Goal: Task Accomplishment & Management: Manage account settings

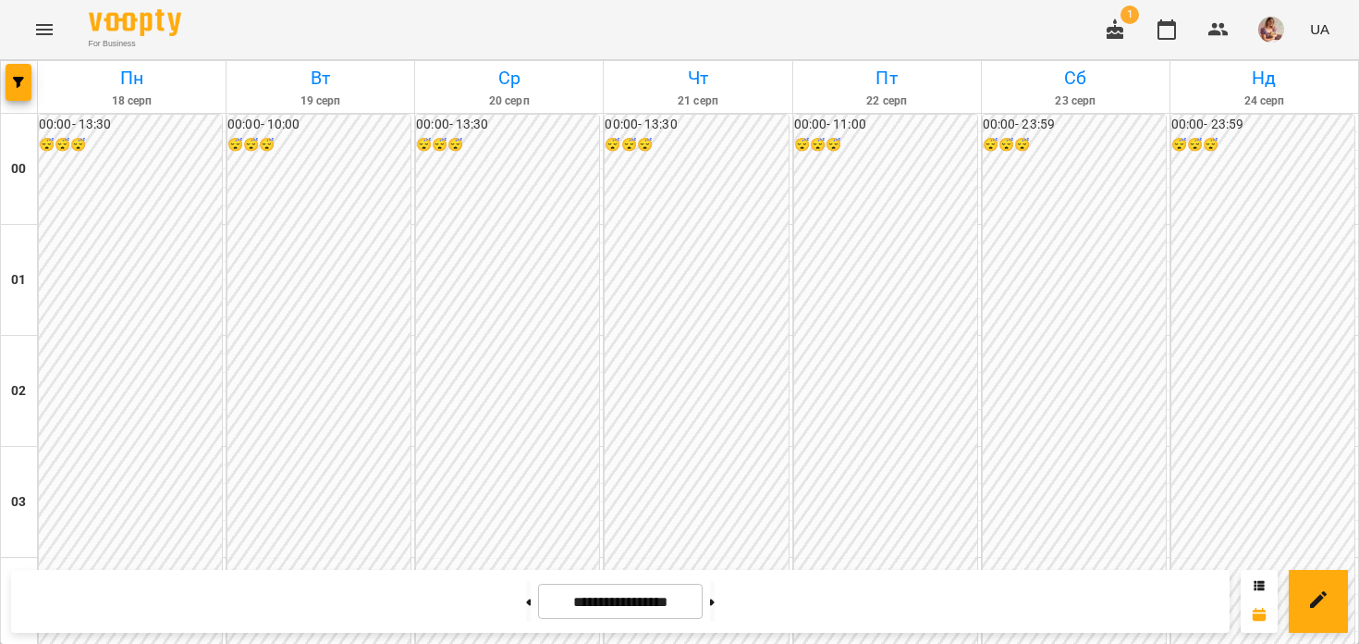
scroll to position [847, 0]
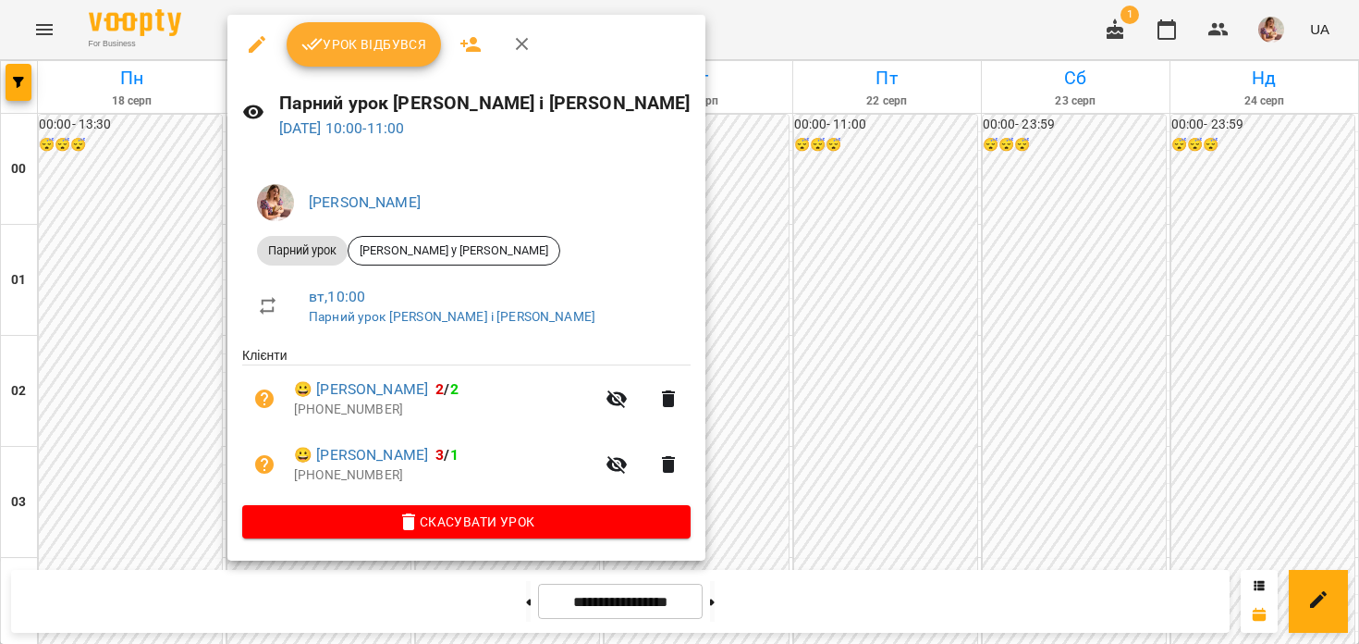
click at [338, 60] on button "Урок відбувся" at bounding box center [364, 44] width 155 height 44
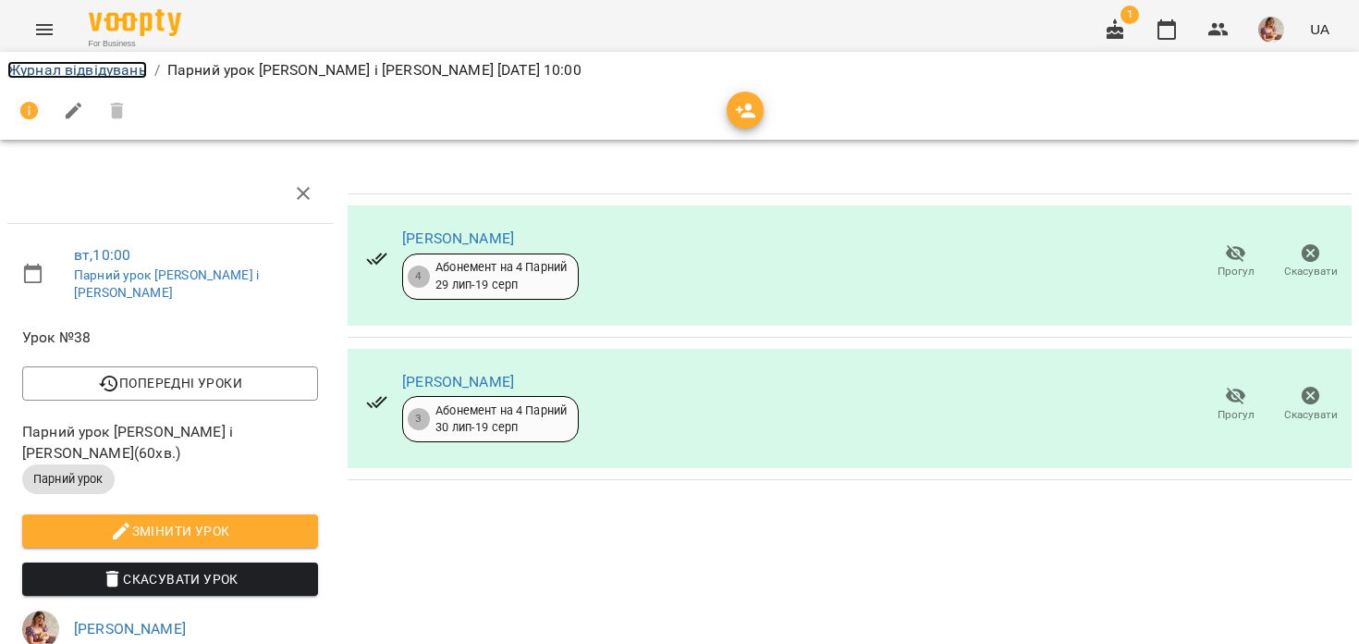
click at [131, 66] on link "Журнал відвідувань" at bounding box center [77, 70] width 140 height 18
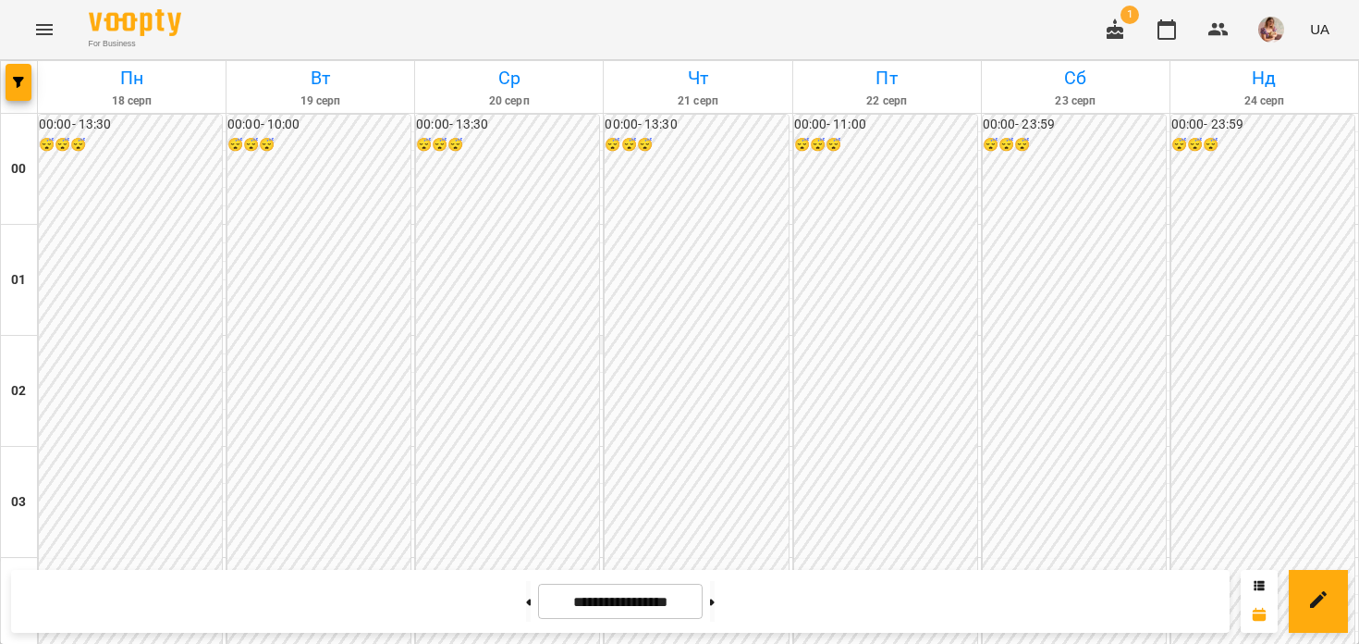
scroll to position [1330, 0]
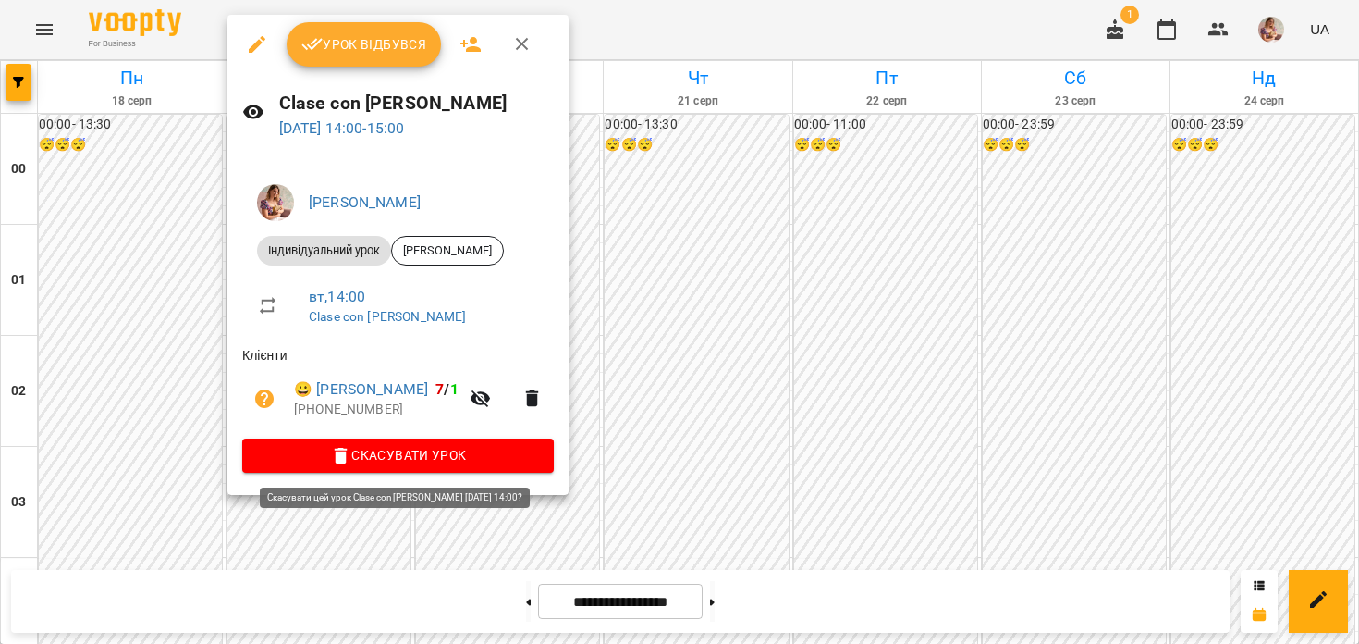
click at [375, 457] on span "Скасувати Урок" at bounding box center [398, 455] width 282 height 22
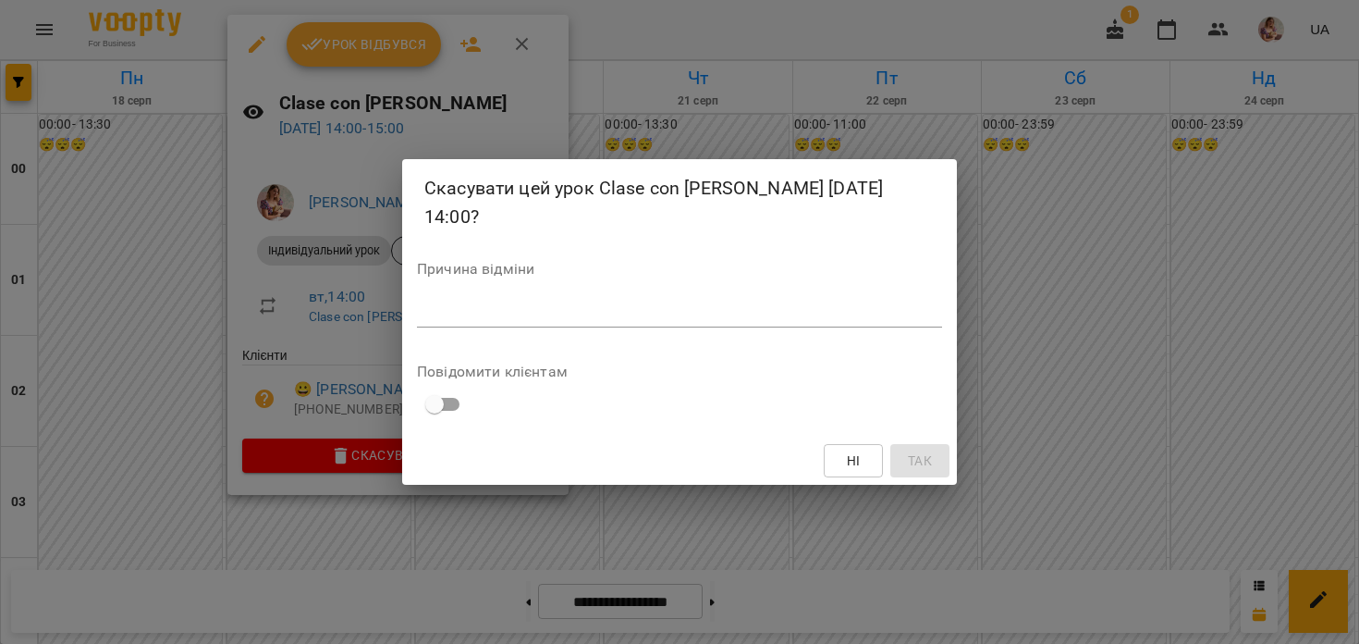
click at [563, 313] on textarea at bounding box center [679, 312] width 525 height 18
type textarea "*"
click at [926, 447] on button "Так" at bounding box center [920, 460] width 59 height 33
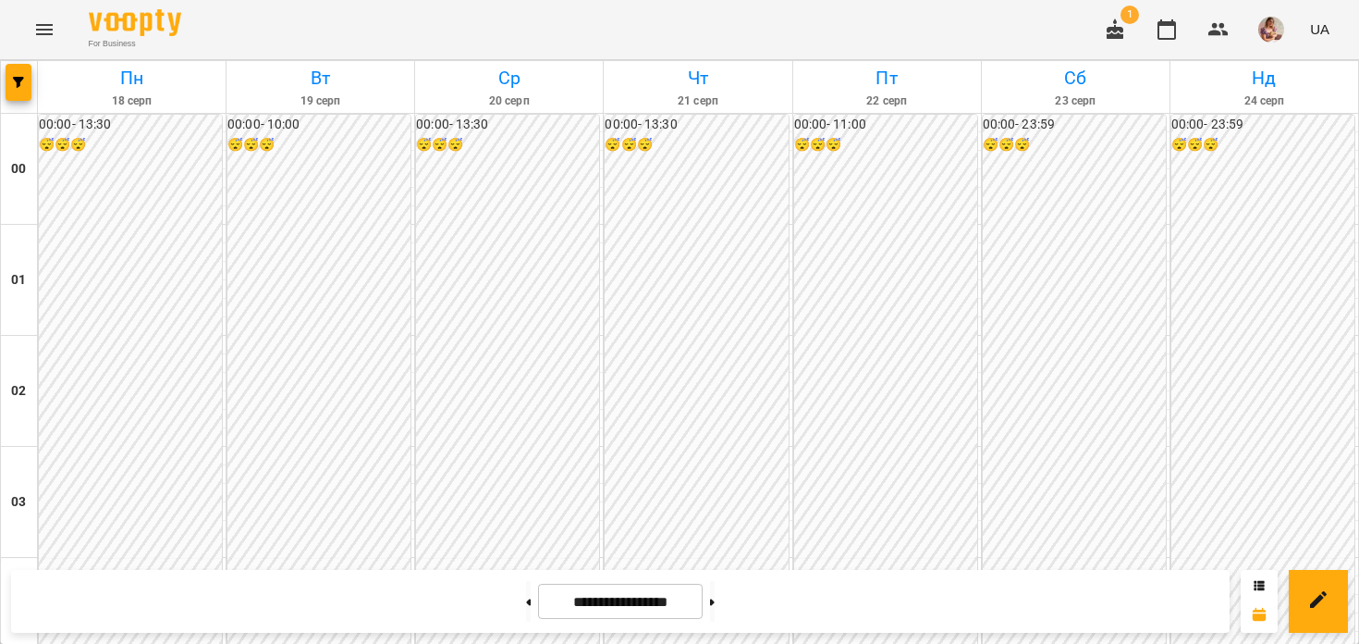
scroll to position [2217, 0]
click at [1121, 30] on icon "button" at bounding box center [1115, 28] width 17 height 20
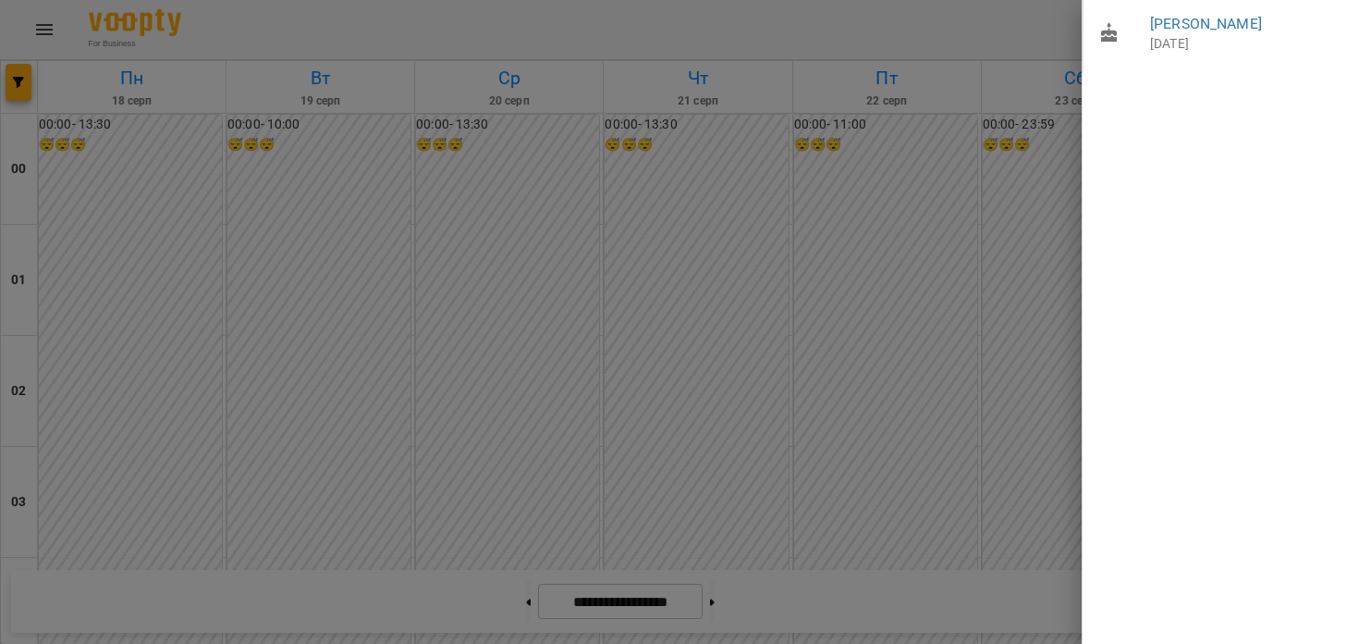
click at [960, 171] on div at bounding box center [679, 322] width 1359 height 644
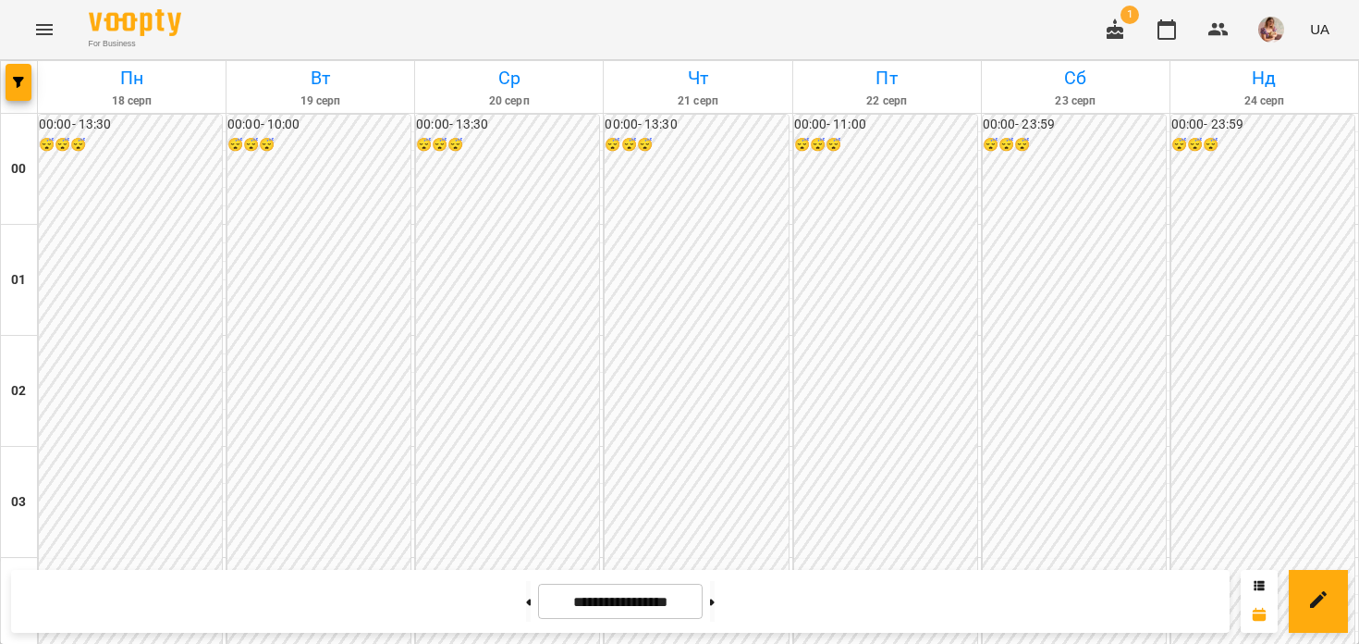
click at [1283, 29] on img "button" at bounding box center [1272, 30] width 26 height 26
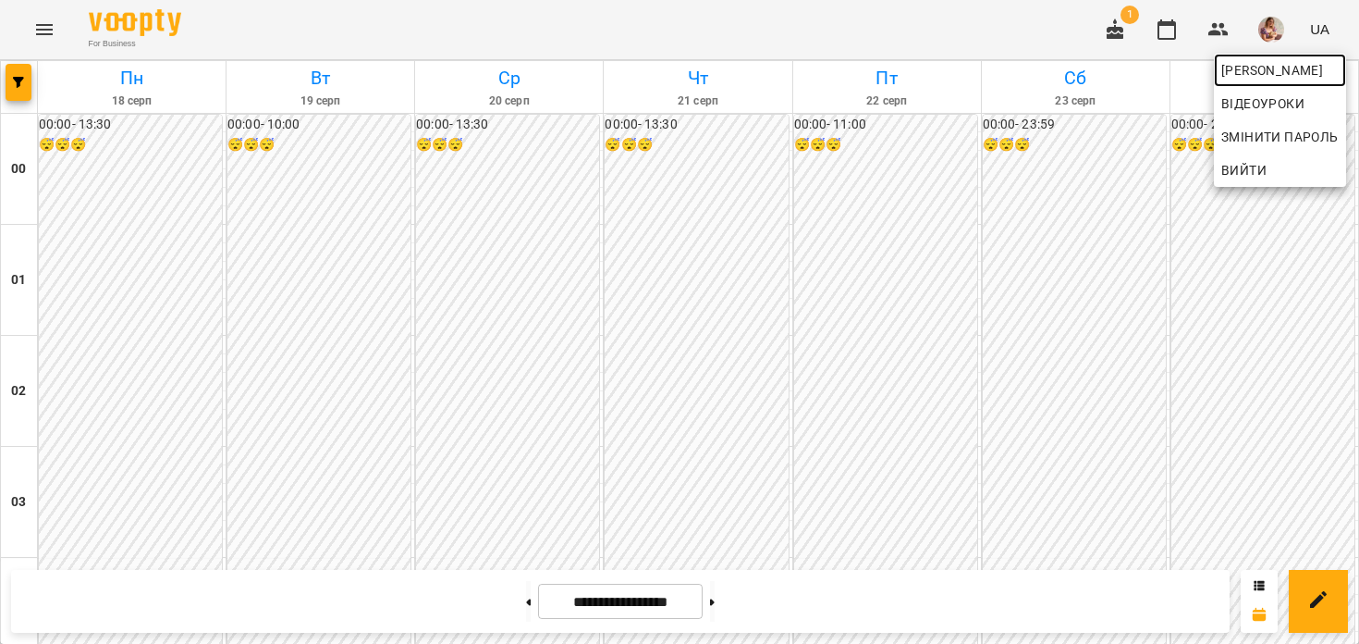
click at [1259, 65] on span "[PERSON_NAME]" at bounding box center [1280, 70] width 117 height 22
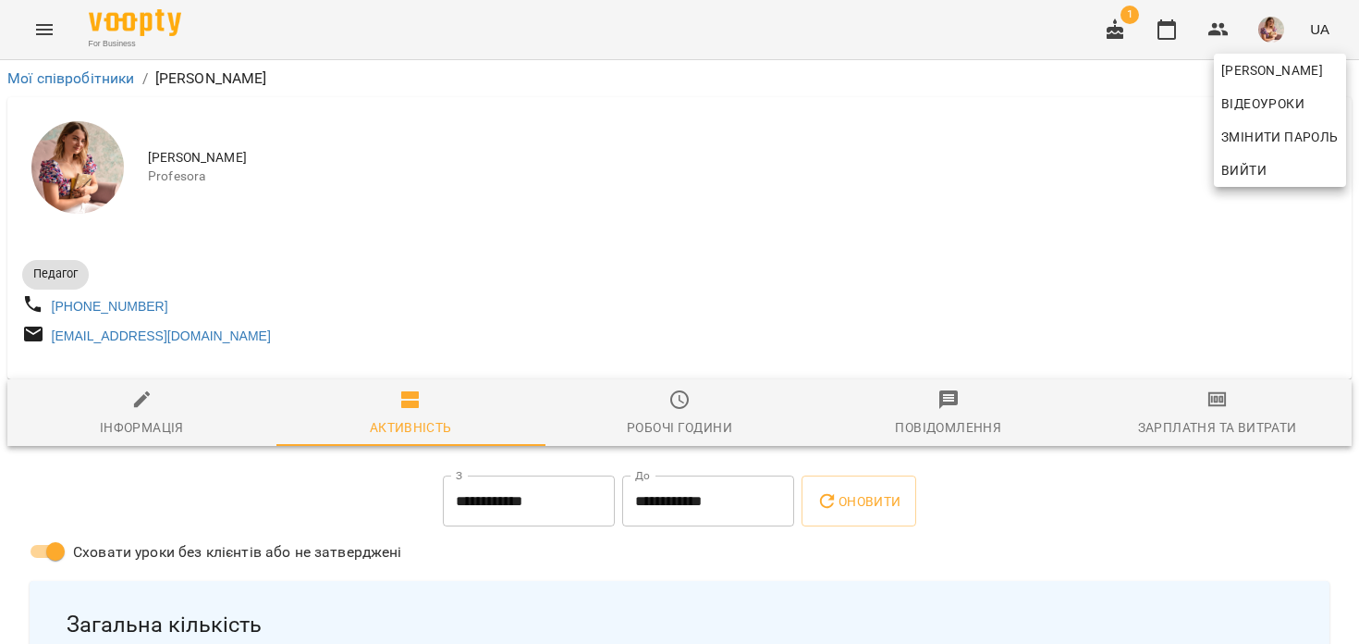
click at [918, 177] on div at bounding box center [679, 322] width 1359 height 644
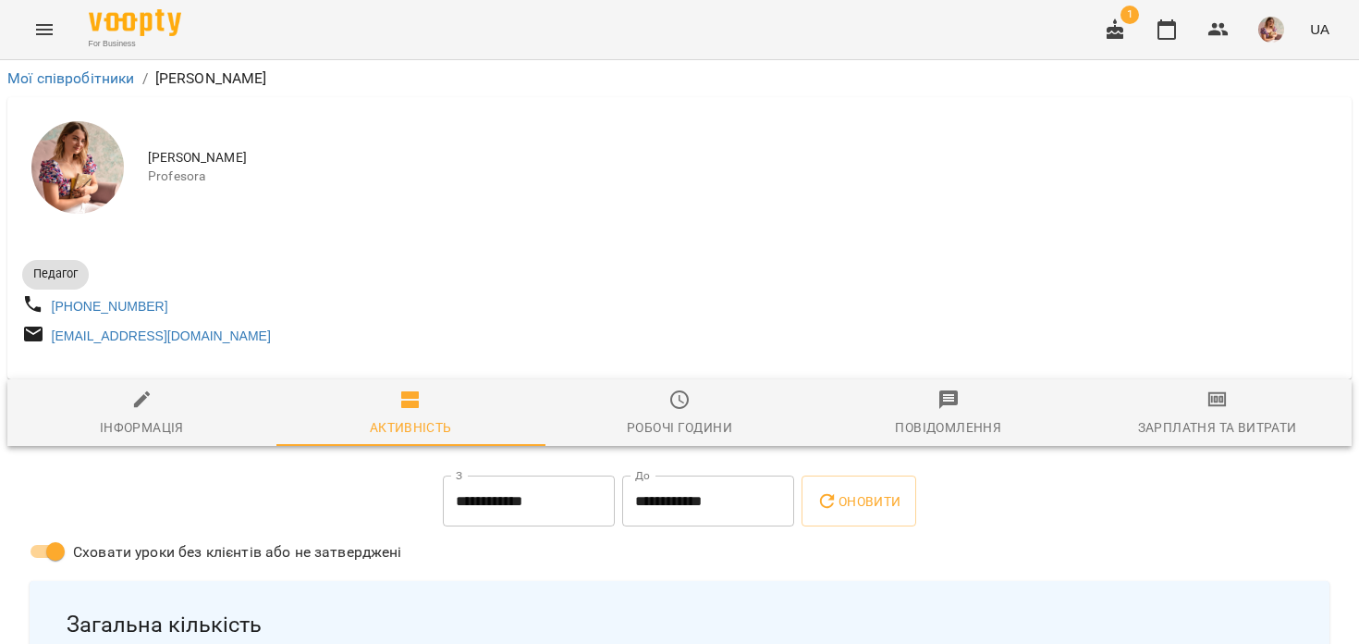
click at [1173, 416] on span "Зарплатня та Витрати" at bounding box center [1217, 413] width 247 height 50
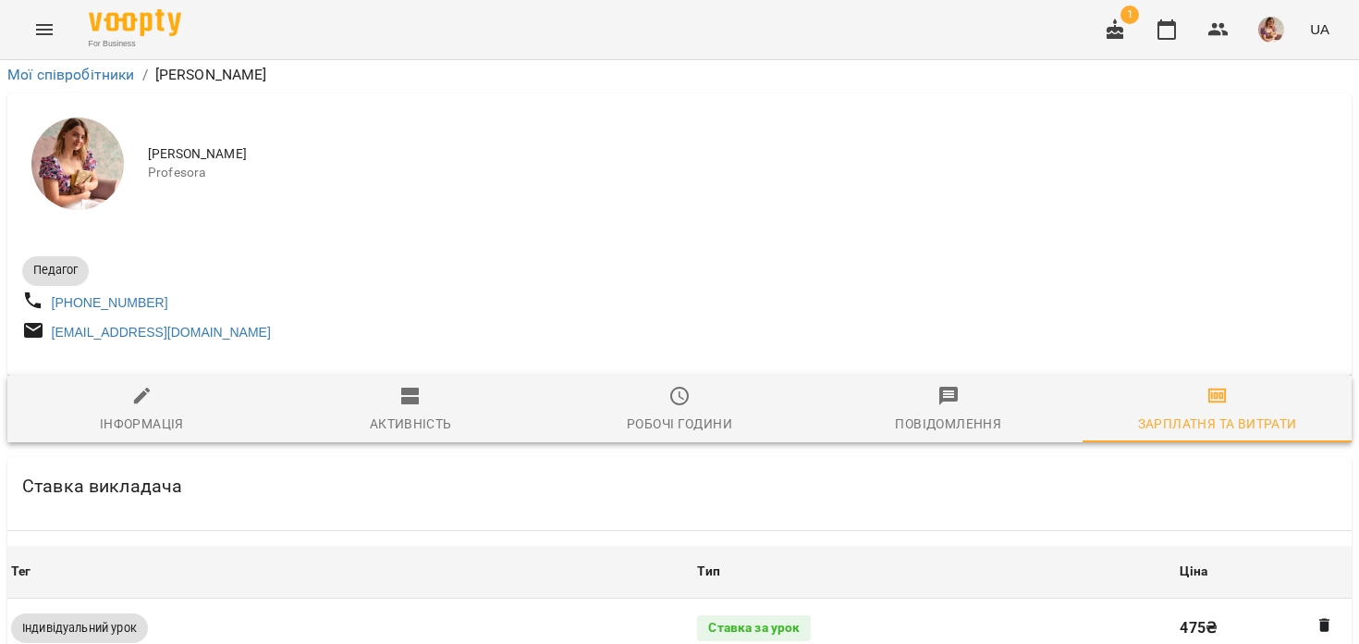
scroll to position [767, 0]
